Goal: Information Seeking & Learning: Learn about a topic

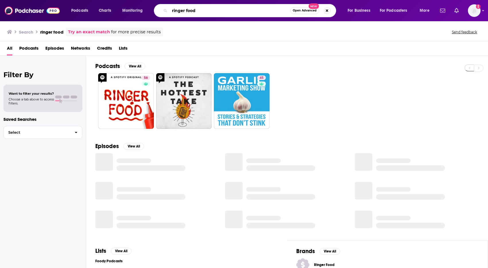
click at [196, 9] on input "ringer food" at bounding box center [230, 10] width 121 height 9
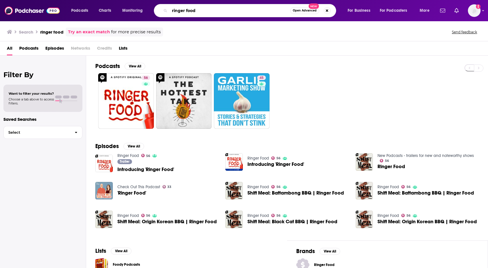
click at [196, 9] on input "ringer food" at bounding box center [230, 10] width 121 height 9
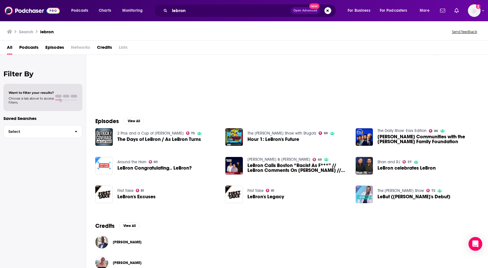
scroll to position [56, 0]
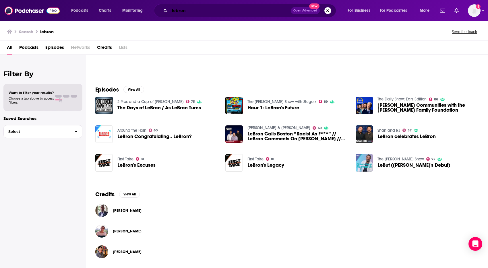
click at [185, 13] on input "lebron" at bounding box center [230, 10] width 121 height 9
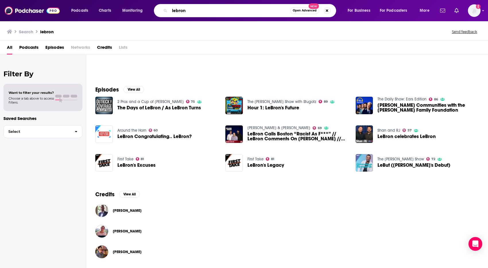
click at [185, 13] on input "lebron" at bounding box center [230, 10] width 121 height 9
type input "mind the game"
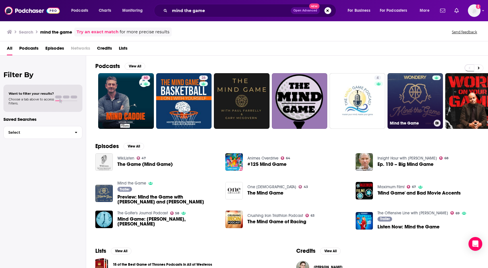
click at [413, 95] on link "Mind the Game" at bounding box center [415, 101] width 56 height 56
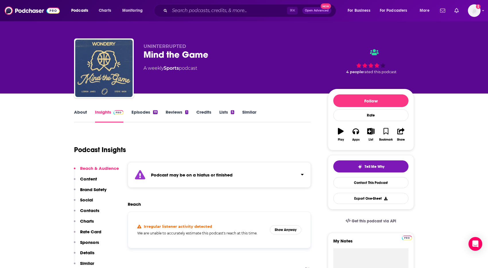
click at [146, 113] on link "Episodes 19" at bounding box center [144, 115] width 26 height 13
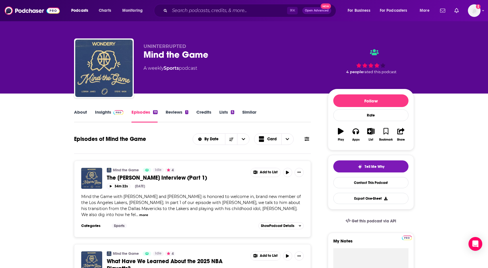
click at [101, 108] on div "About Insights Episodes 19 Reviews 1 Credits Lists 5 Similar" at bounding box center [192, 115] width 237 height 14
click at [103, 112] on link "Insights" at bounding box center [109, 115] width 28 height 13
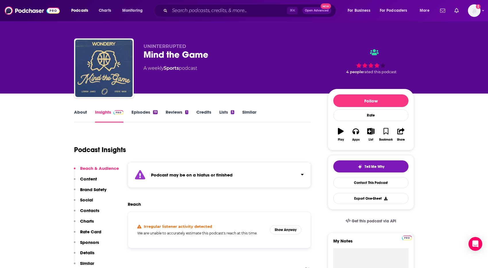
click at [244, 180] on div "Podcast may be on a hiatus or finished" at bounding box center [219, 175] width 183 height 26
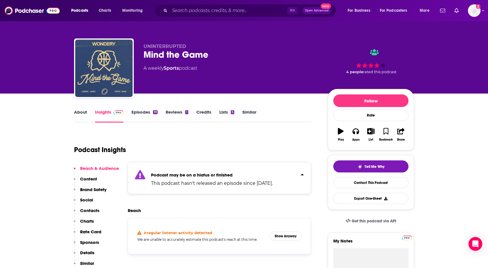
click at [300, 171] on button "Click to expand status details" at bounding box center [299, 173] width 7 height 8
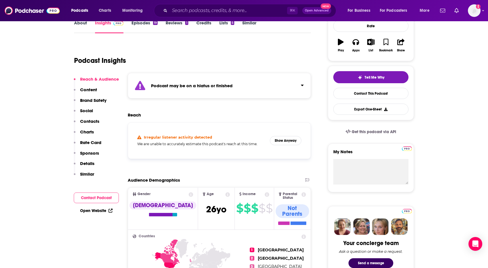
scroll to position [110, 0]
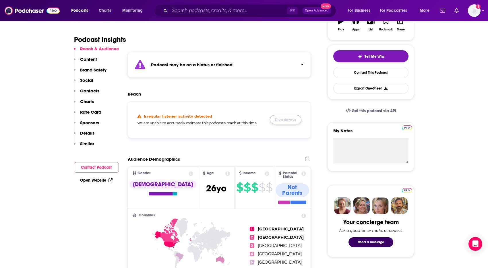
click at [290, 119] on button "Show Anyway" at bounding box center [286, 119] width 32 height 9
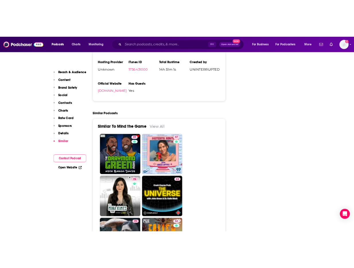
scroll to position [1238, 0]
